Goal: Information Seeking & Learning: Find specific fact

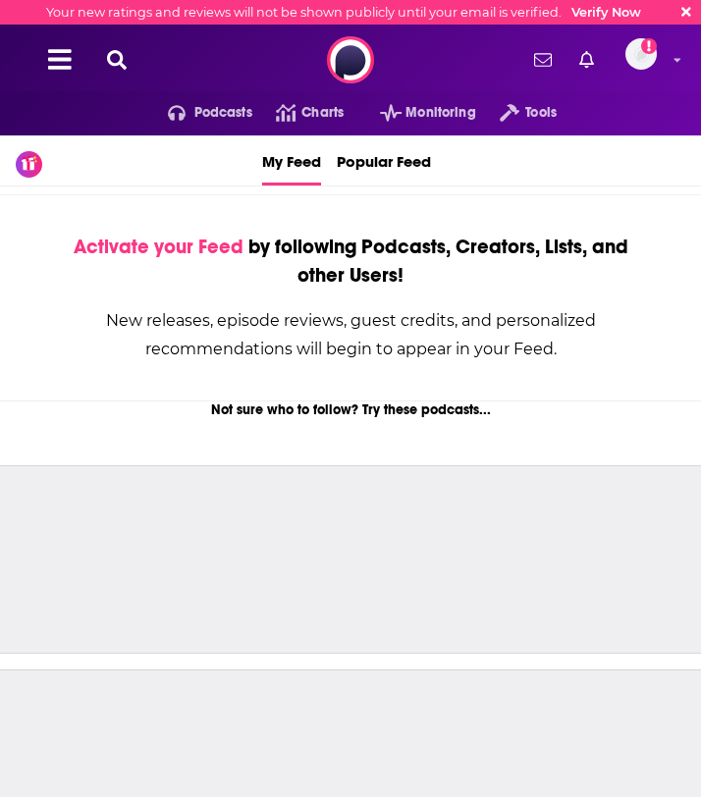
click at [113, 57] on icon at bounding box center [117, 60] width 20 height 20
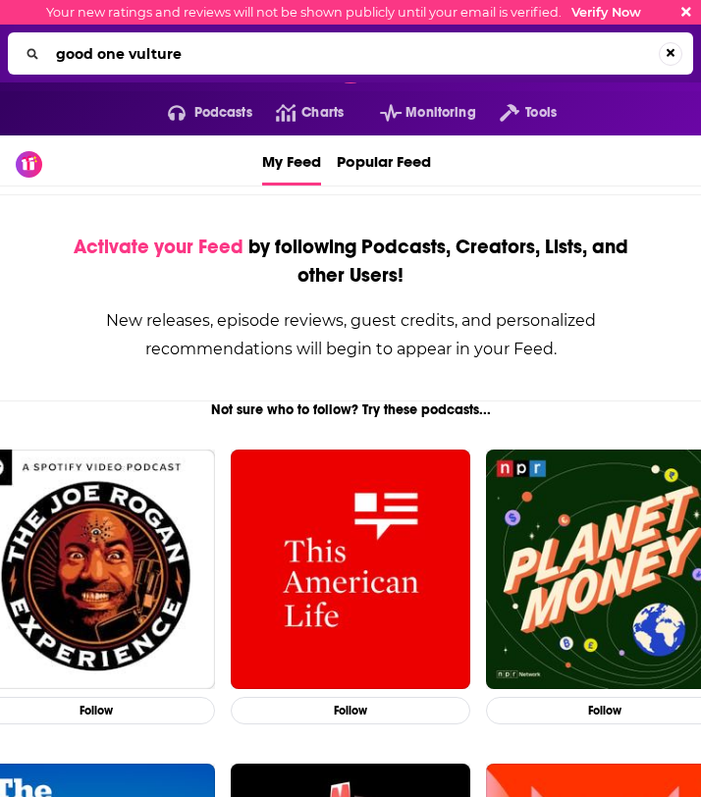
type input "good one vulture"
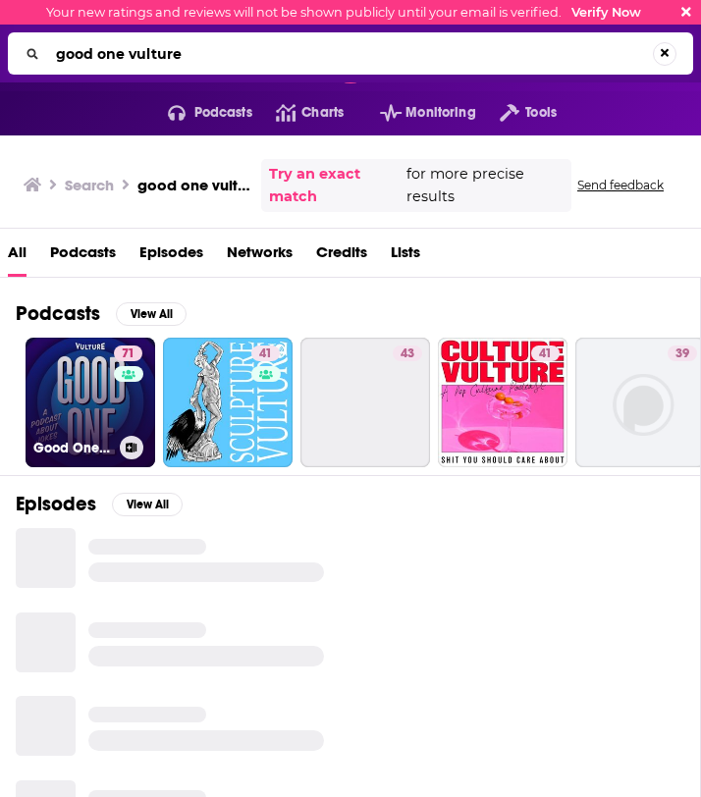
click at [70, 341] on link "71 Good One: A Podcast About Jokes" at bounding box center [91, 403] width 130 height 130
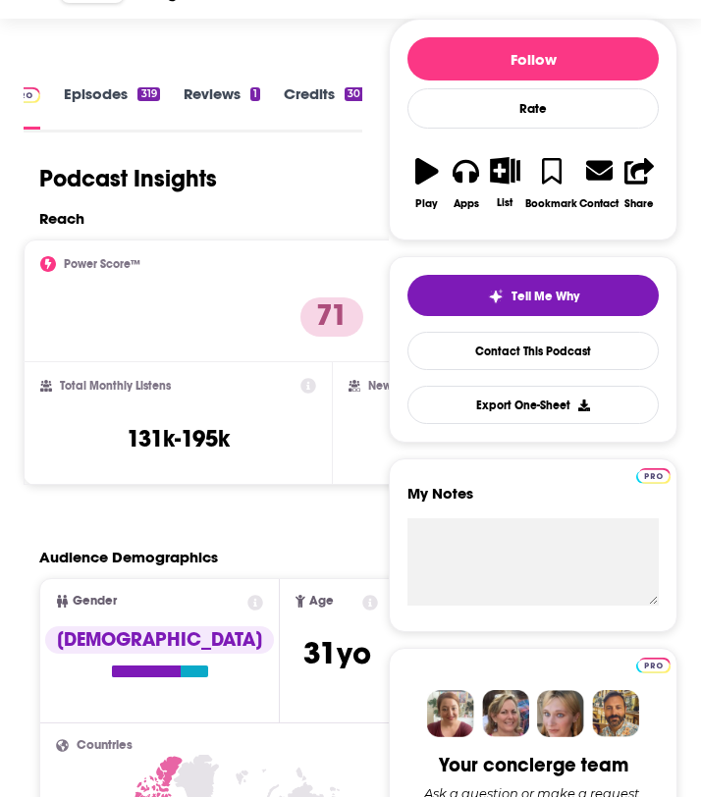
scroll to position [364, 0]
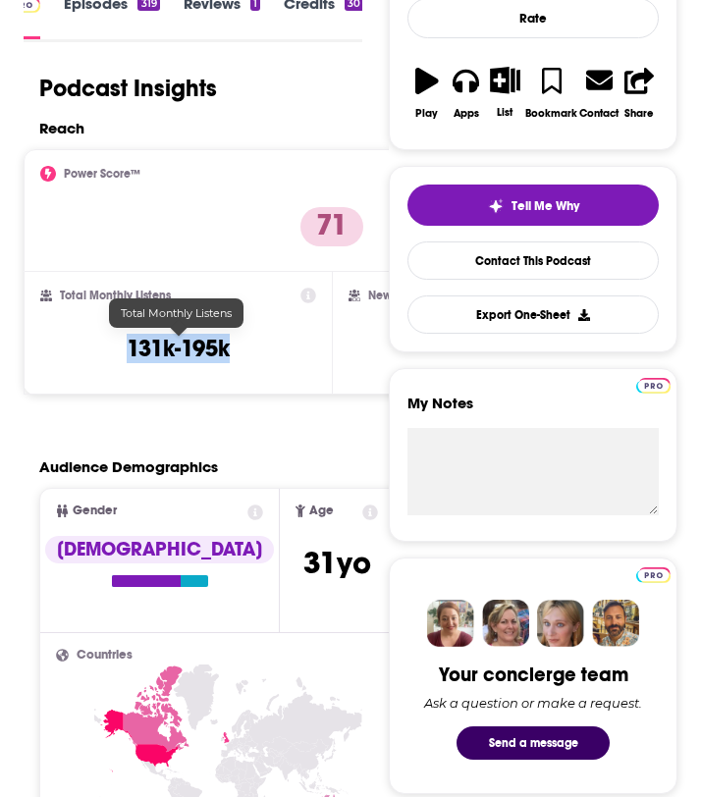
drag, startPoint x: 240, startPoint y: 351, endPoint x: 105, endPoint y: 351, distance: 134.5
click at [105, 351] on div "Total Monthly Listens 131k-195k" at bounding box center [178, 333] width 276 height 90
copy h3 "131k-195k"
